Goal: Entertainment & Leisure: Consume media (video, audio)

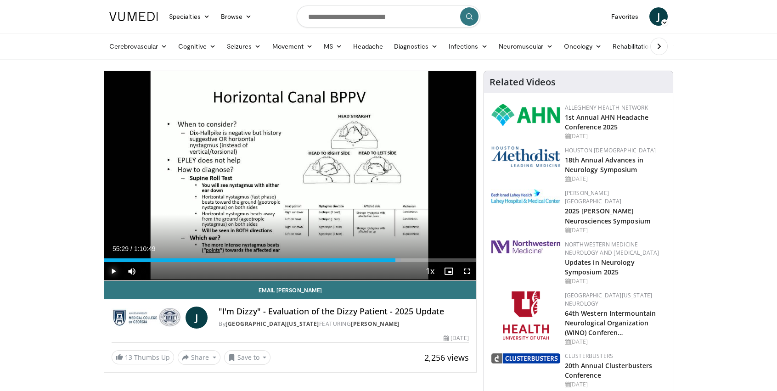
click at [115, 272] on span "Video Player" at bounding box center [113, 271] width 18 height 18
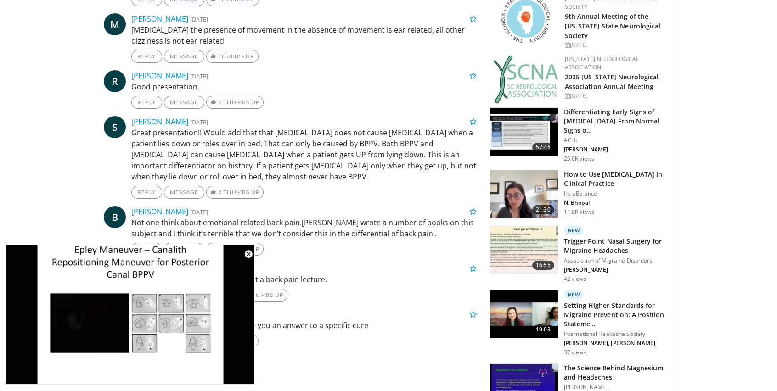
scroll to position [551, 0]
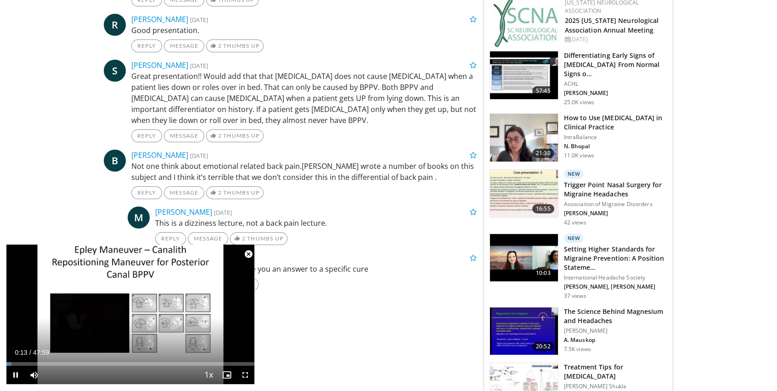
click at [248, 253] on span "Video Player" at bounding box center [248, 254] width 18 height 18
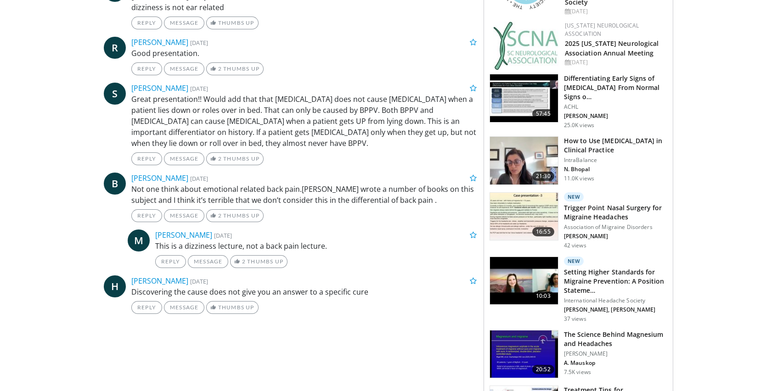
scroll to position [570, 0]
